Goal: Check status: Check status

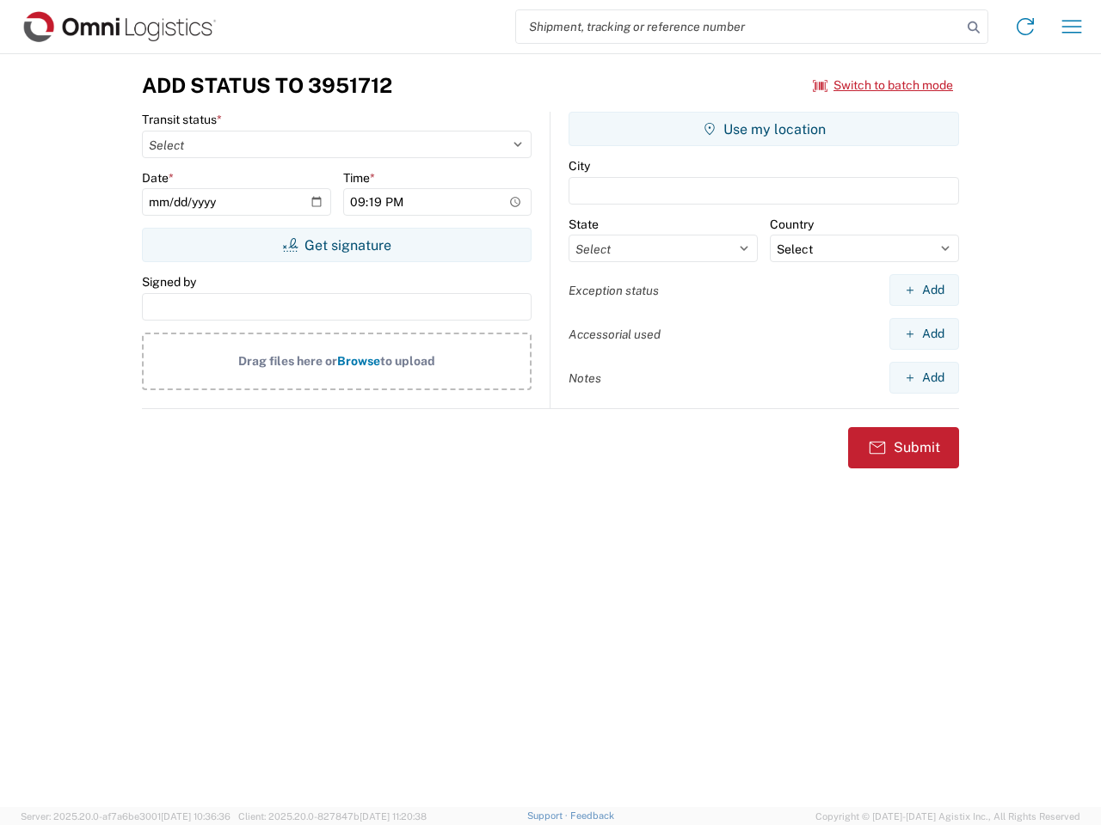
click at [739, 27] on input "search" at bounding box center [738, 26] width 445 height 33
click at [973, 28] on icon at bounding box center [973, 27] width 24 height 24
click at [1025, 27] on icon at bounding box center [1025, 27] width 28 height 28
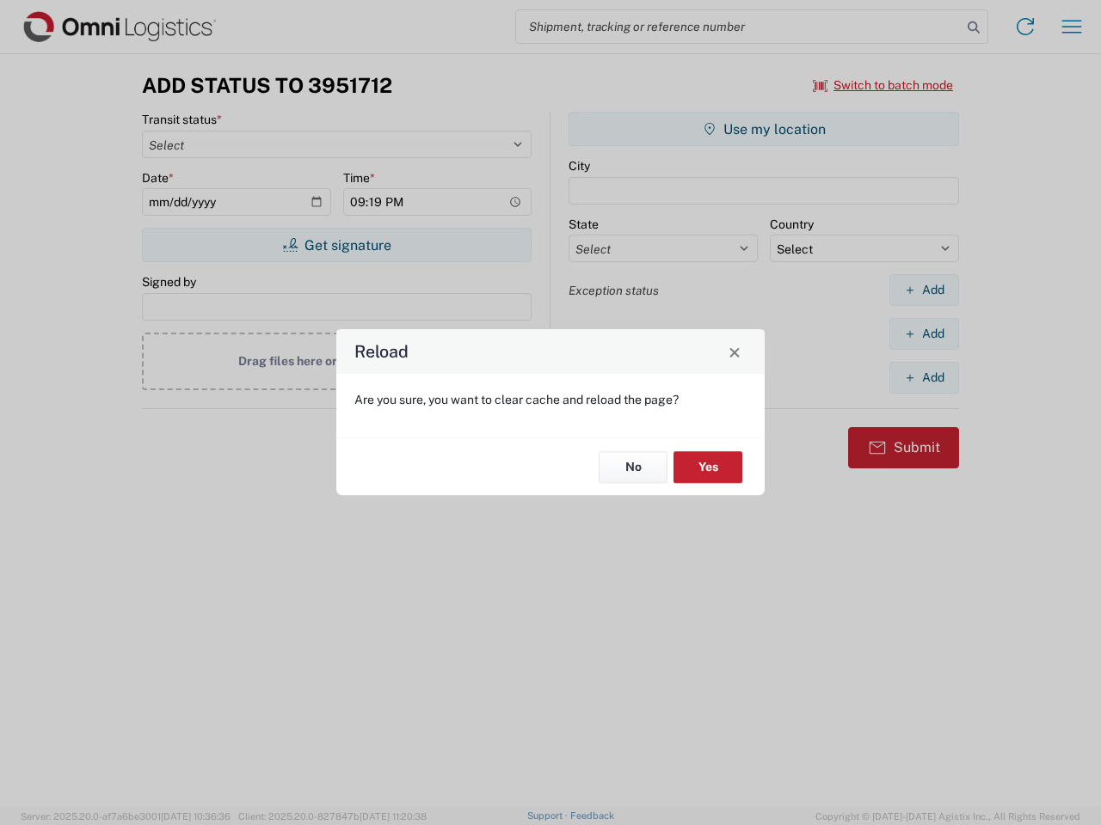
click at [883, 85] on div "Reload Are you sure, you want to clear cache and reload the page? No Yes" at bounding box center [550, 412] width 1101 height 825
click at [336, 245] on div "Reload Are you sure, you want to clear cache and reload the page? No Yes" at bounding box center [550, 412] width 1101 height 825
click at [764, 129] on div "Reload Are you sure, you want to clear cache and reload the page? No Yes" at bounding box center [550, 412] width 1101 height 825
click at [923, 290] on div "Reload Are you sure, you want to clear cache and reload the page? No Yes" at bounding box center [550, 412] width 1101 height 825
click at [923, 334] on div "Reload Are you sure, you want to clear cache and reload the page? No Yes" at bounding box center [550, 412] width 1101 height 825
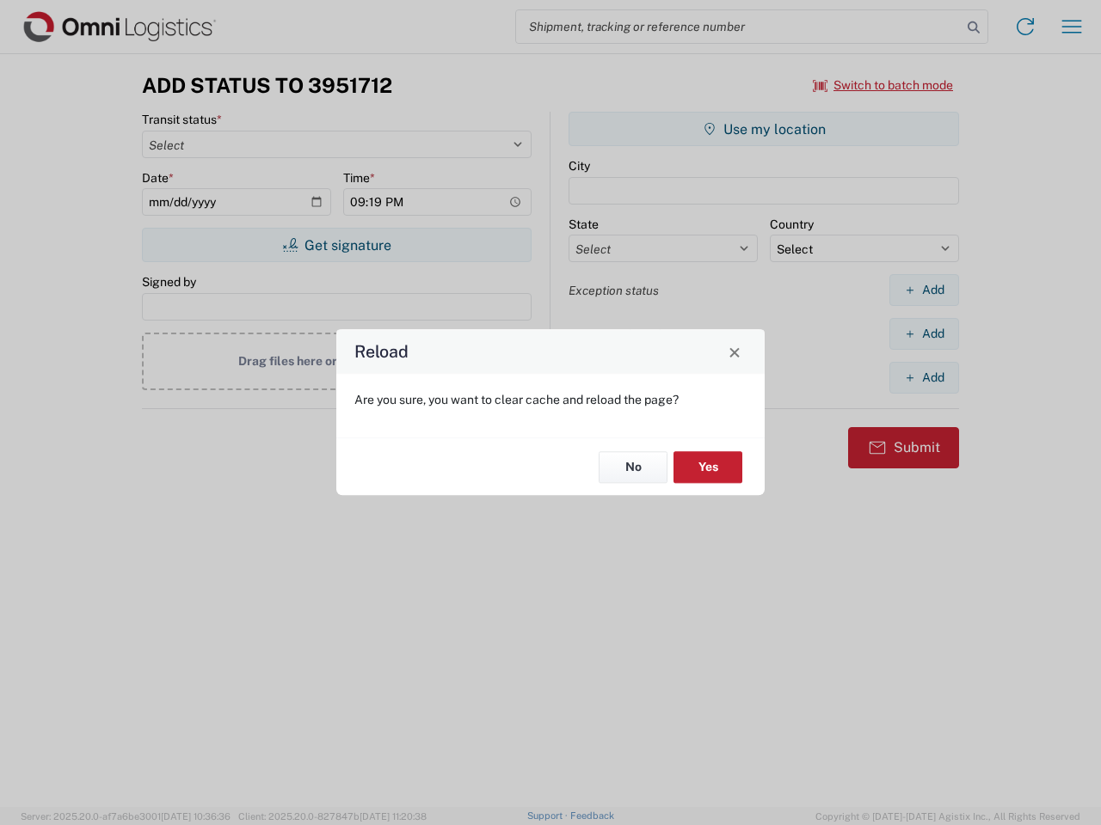
click at [923, 377] on div "Reload Are you sure, you want to clear cache and reload the page? No Yes" at bounding box center [550, 412] width 1101 height 825
